Goal: Task Accomplishment & Management: Manage account settings

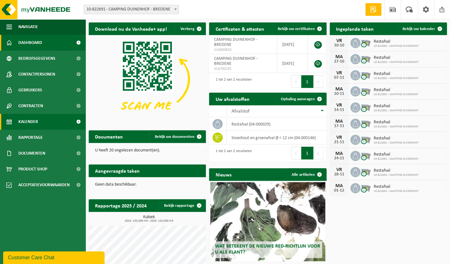
click at [31, 124] on span "Kalender" at bounding box center [28, 122] width 20 height 16
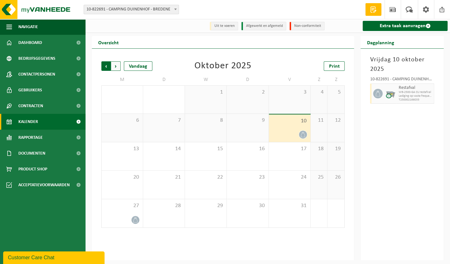
click at [117, 62] on span "Volgende" at bounding box center [115, 65] width 9 height 9
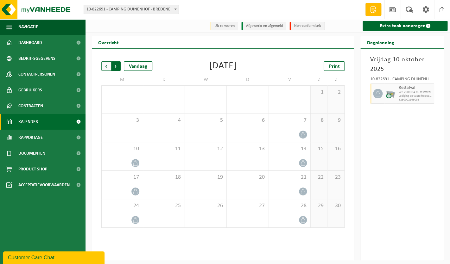
click at [105, 67] on span "Vorige" at bounding box center [105, 65] width 9 height 9
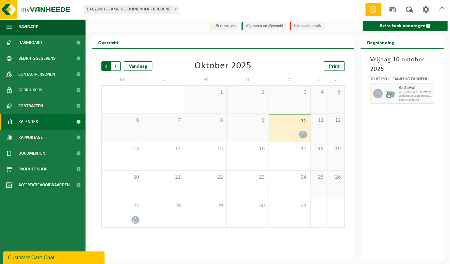
click at [118, 66] on span "Volgende" at bounding box center [115, 65] width 9 height 9
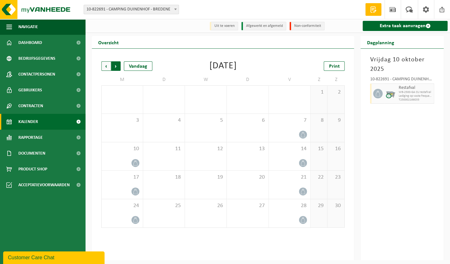
click at [105, 66] on span "Vorige" at bounding box center [105, 65] width 9 height 9
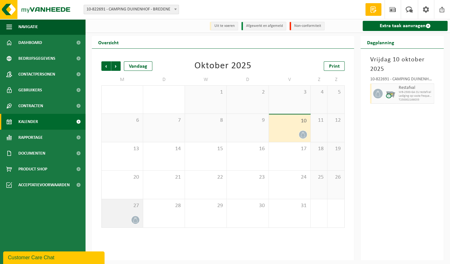
click at [123, 211] on div "27" at bounding box center [122, 213] width 41 height 28
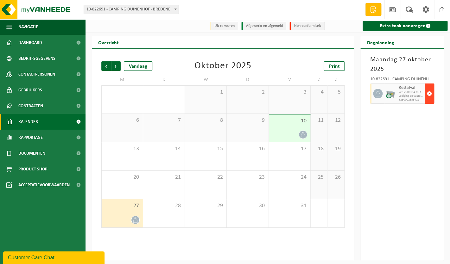
click at [429, 93] on span "button" at bounding box center [429, 93] width 5 height 13
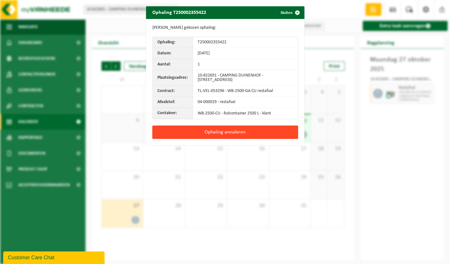
click at [287, 131] on button "Ophaling annuleren" at bounding box center [225, 132] width 146 height 13
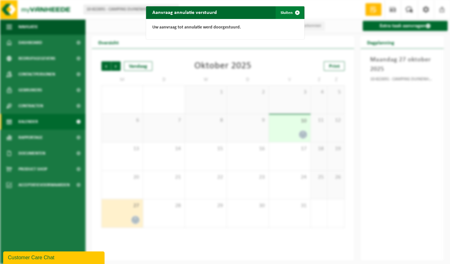
click at [294, 12] on span "button" at bounding box center [297, 12] width 13 height 13
